Goal: Entertainment & Leisure: Consume media (video, audio)

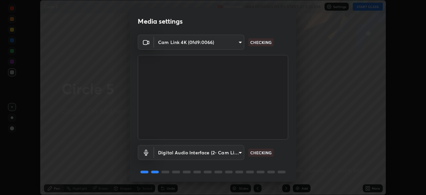
scroll to position [24, 0]
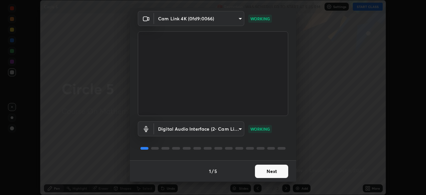
click at [268, 172] on button "Next" at bounding box center [271, 170] width 33 height 13
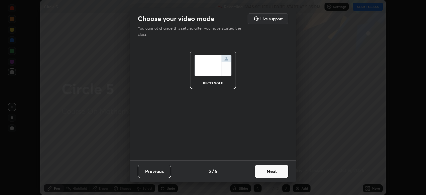
click at [270, 172] on button "Next" at bounding box center [271, 170] width 33 height 13
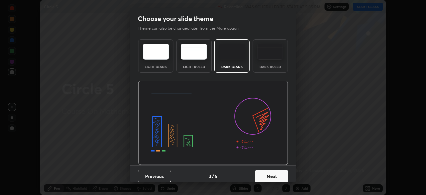
click at [271, 171] on button "Next" at bounding box center [271, 175] width 33 height 13
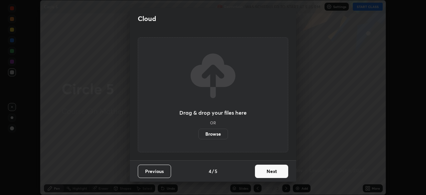
click at [275, 172] on button "Next" at bounding box center [271, 170] width 33 height 13
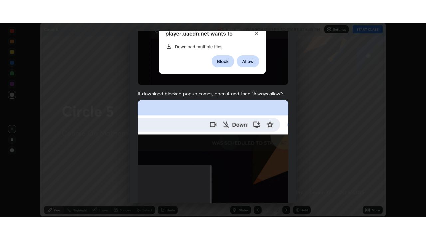
scroll to position [159, 0]
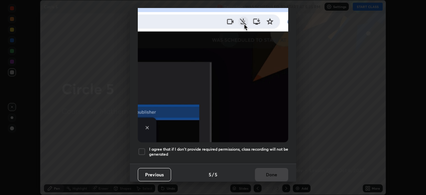
click at [265, 159] on div "Allow "Download multiple files" if prompted: If download blocked popup comes, o…" at bounding box center [213, 23] width 166 height 280
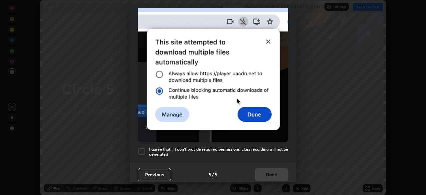
click at [275, 153] on h5 "I agree that if I don't provide required permissions, class recording will not …" at bounding box center [218, 151] width 139 height 10
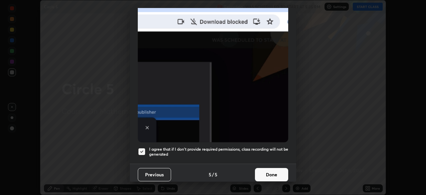
click at [270, 170] on button "Done" at bounding box center [271, 174] width 33 height 13
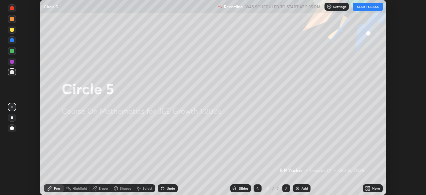
click at [376, 189] on div "More" at bounding box center [376, 187] width 8 height 3
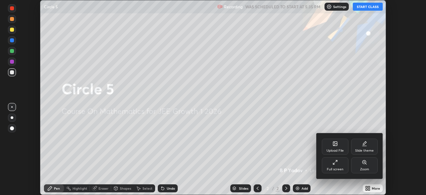
click at [338, 165] on div "Full screen" at bounding box center [335, 165] width 27 height 16
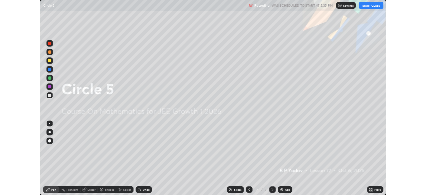
scroll to position [239, 426]
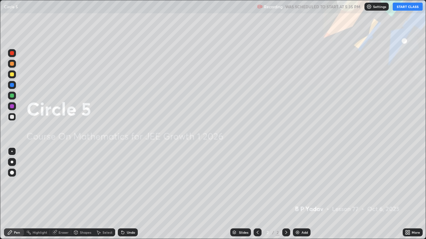
click at [403, 9] on button "START CLASS" at bounding box center [407, 7] width 30 height 8
click at [302, 194] on div "Add" at bounding box center [304, 232] width 6 height 3
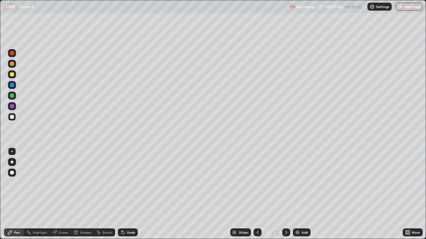
click at [418, 194] on div "More" at bounding box center [415, 232] width 8 height 3
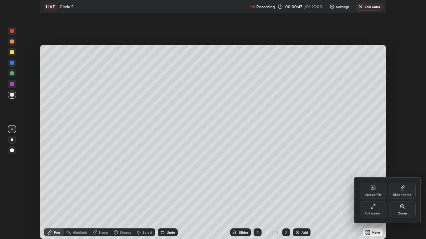
scroll to position [33065, 32834]
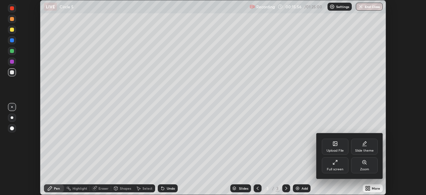
click at [289, 155] on div at bounding box center [213, 97] width 426 height 195
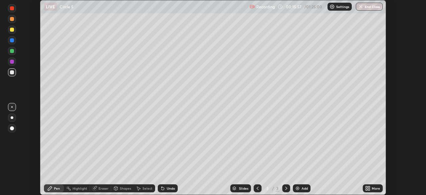
click at [369, 189] on icon at bounding box center [369, 189] width 2 height 2
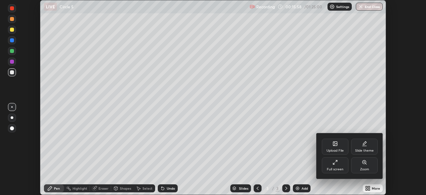
click at [338, 168] on div "Full screen" at bounding box center [335, 168] width 17 height 3
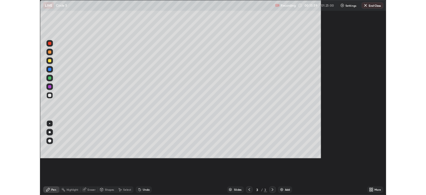
scroll to position [239, 426]
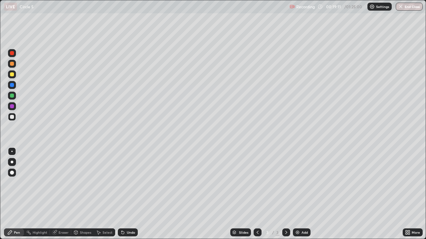
click at [408, 194] on icon at bounding box center [407, 232] width 5 height 5
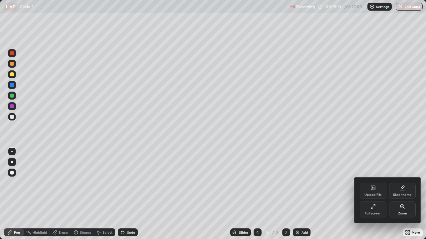
click at [375, 194] on div "Full screen" at bounding box center [373, 210] width 27 height 16
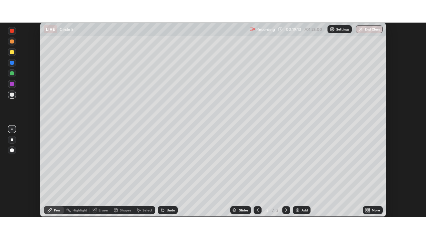
scroll to position [33065, 32834]
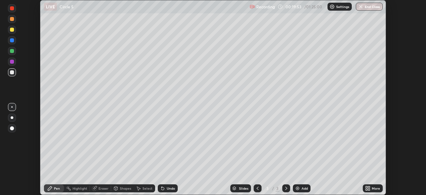
click at [370, 189] on icon at bounding box center [369, 189] width 2 height 2
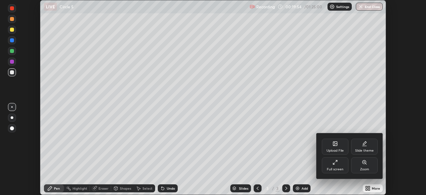
click at [343, 168] on div "Full screen" at bounding box center [335, 165] width 27 height 16
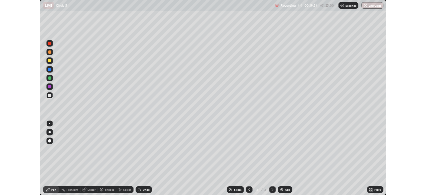
scroll to position [239, 426]
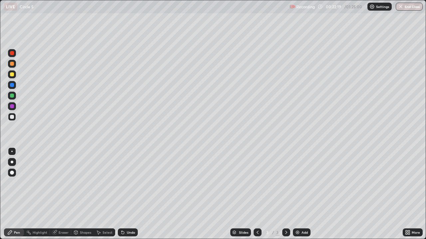
click at [12, 64] on div at bounding box center [12, 64] width 4 height 4
click at [13, 118] on div at bounding box center [12, 117] width 4 height 4
click at [64, 194] on div "Eraser" at bounding box center [64, 232] width 10 height 3
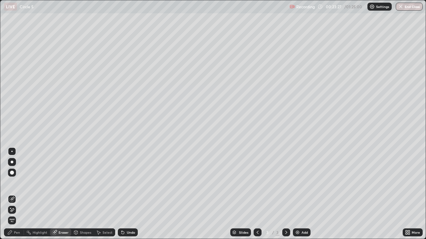
click at [86, 194] on div "Shapes" at bounding box center [85, 232] width 11 height 3
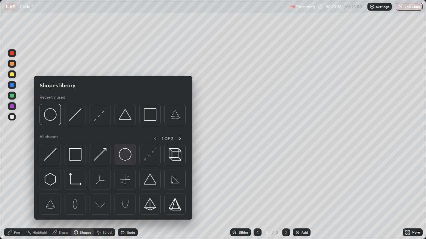
click at [125, 156] on img at bounding box center [125, 154] width 13 height 13
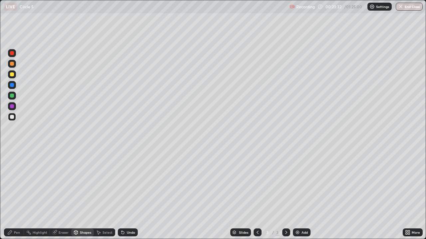
click at [21, 194] on div "Pen" at bounding box center [14, 233] width 20 height 8
click at [12, 96] on div at bounding box center [12, 96] width 4 height 4
click at [11, 118] on div at bounding box center [12, 117] width 4 height 4
click at [298, 194] on img at bounding box center [297, 232] width 5 height 5
click at [11, 65] on div at bounding box center [12, 64] width 4 height 4
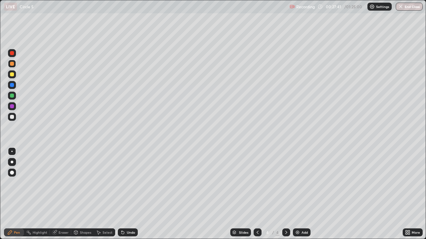
click at [66, 194] on div "Eraser" at bounding box center [64, 232] width 10 height 3
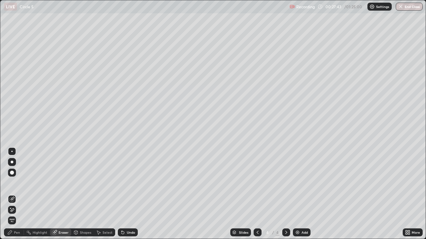
click at [15, 194] on div "Pen" at bounding box center [17, 232] width 6 height 3
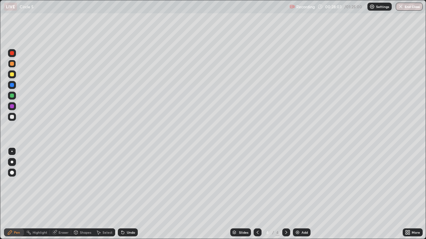
click at [10, 97] on div at bounding box center [12, 96] width 8 height 8
click at [11, 117] on div at bounding box center [12, 117] width 4 height 4
click at [302, 194] on div "Add" at bounding box center [304, 232] width 6 height 3
click at [12, 76] on div at bounding box center [12, 75] width 8 height 8
click at [12, 117] on div at bounding box center [12, 117] width 4 height 4
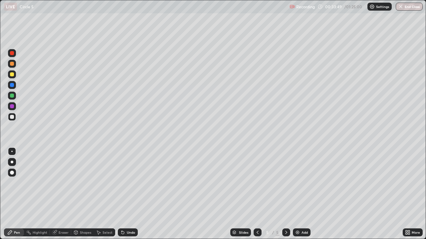
click at [12, 95] on div at bounding box center [12, 96] width 4 height 4
click at [12, 108] on div at bounding box center [12, 106] width 4 height 4
click at [287, 194] on icon at bounding box center [285, 232] width 5 height 5
click at [302, 194] on div "Add" at bounding box center [304, 232] width 6 height 3
click at [12, 120] on div at bounding box center [12, 117] width 8 height 8
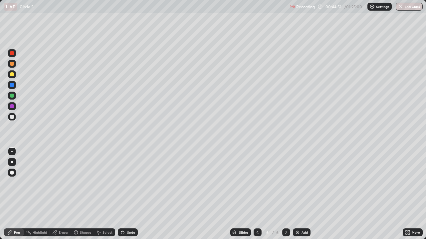
click at [11, 97] on div at bounding box center [12, 96] width 4 height 4
click at [127, 194] on div "Undo" at bounding box center [131, 232] width 8 height 3
click at [9, 118] on div at bounding box center [12, 117] width 8 height 8
click at [11, 97] on div at bounding box center [12, 96] width 4 height 4
click at [303, 194] on div "Add" at bounding box center [302, 233] width 18 height 8
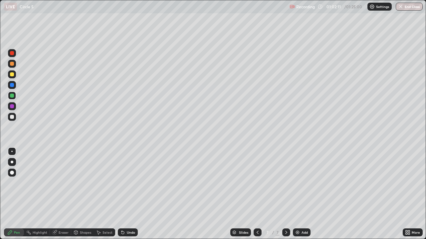
click at [11, 65] on div at bounding box center [12, 64] width 4 height 4
click at [404, 10] on button "End Class" at bounding box center [408, 7] width 27 height 8
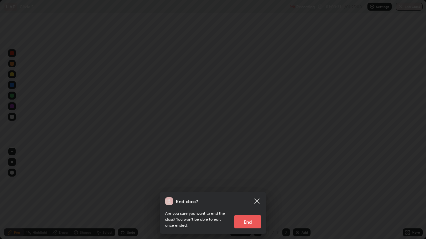
click at [254, 194] on button "End" at bounding box center [247, 222] width 27 height 13
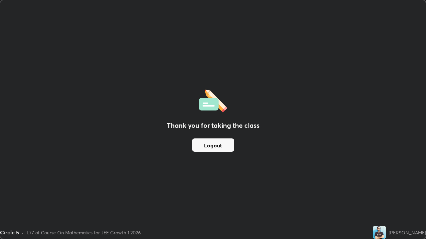
click at [229, 149] on button "Logout" at bounding box center [213, 145] width 42 height 13
click at [230, 147] on button "Logout" at bounding box center [213, 145] width 42 height 13
click at [231, 146] on button "Logout" at bounding box center [213, 145] width 42 height 13
click at [232, 142] on button "Logout" at bounding box center [213, 145] width 42 height 13
click at [233, 145] on button "Logout" at bounding box center [213, 145] width 42 height 13
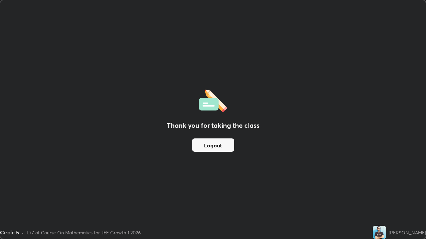
click at [232, 146] on button "Logout" at bounding box center [213, 145] width 42 height 13
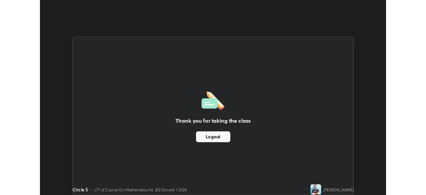
scroll to position [33065, 32834]
